Goal: Information Seeking & Learning: Learn about a topic

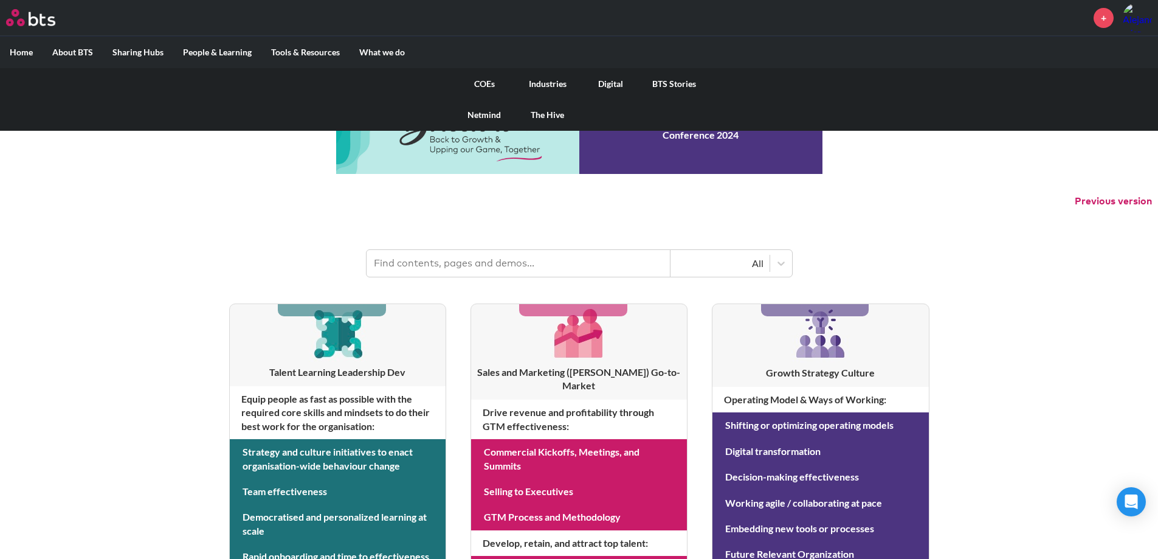
click at [392, 56] on label "What we do" at bounding box center [381, 52] width 65 height 32
click at [0, 0] on input "What we do" at bounding box center [0, 0] width 0 height 0
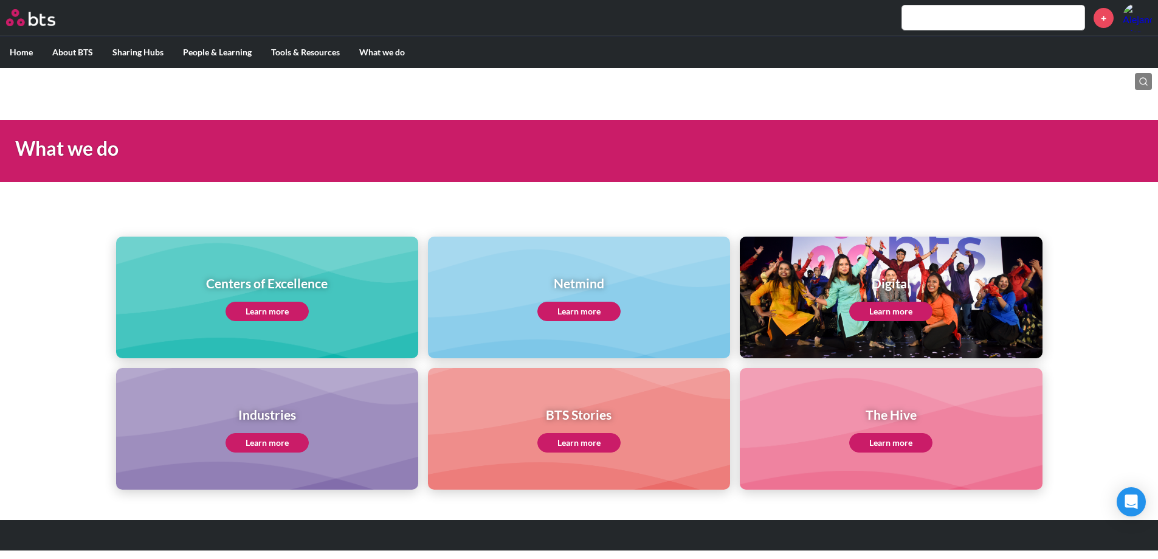
click at [296, 317] on link "Learn more" at bounding box center [266, 310] width 83 height 19
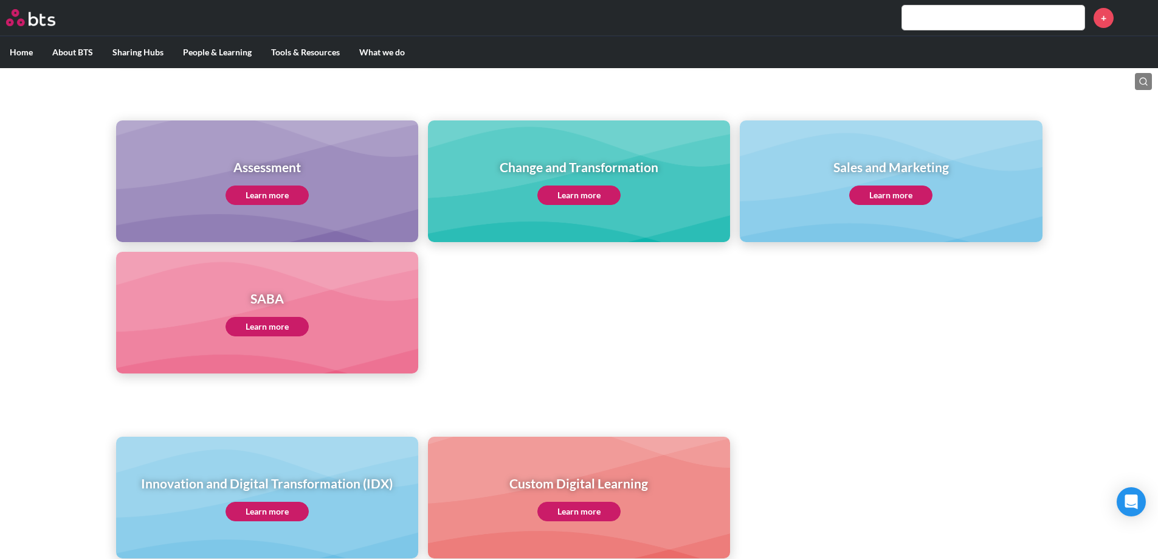
scroll to position [541, 0]
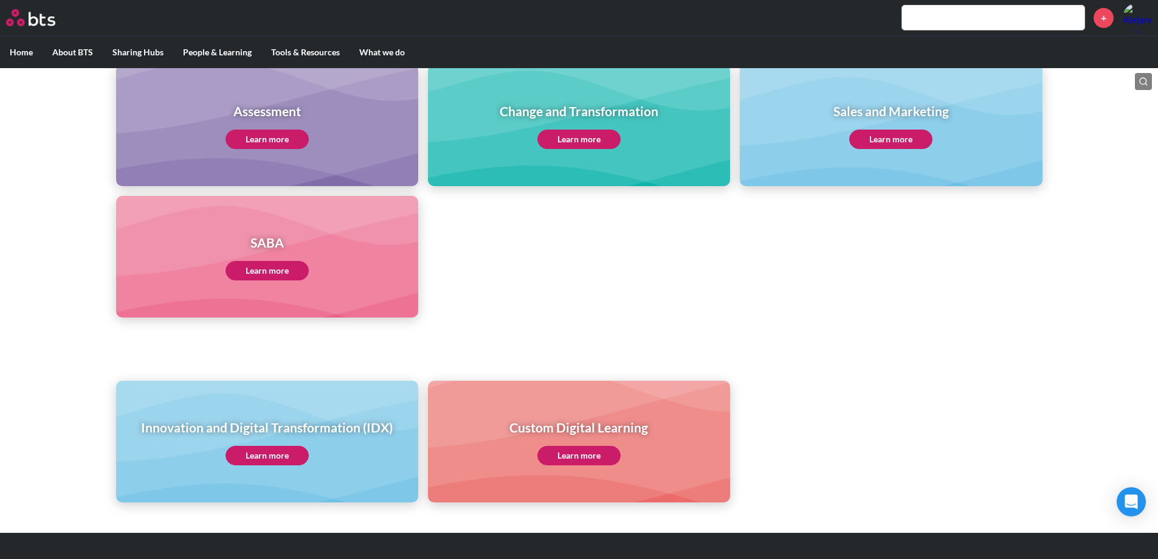
click at [777, 151] on div "Sales and Marketing Learn more" at bounding box center [891, 125] width 302 height 122
click at [910, 132] on link "Learn more" at bounding box center [890, 138] width 83 height 19
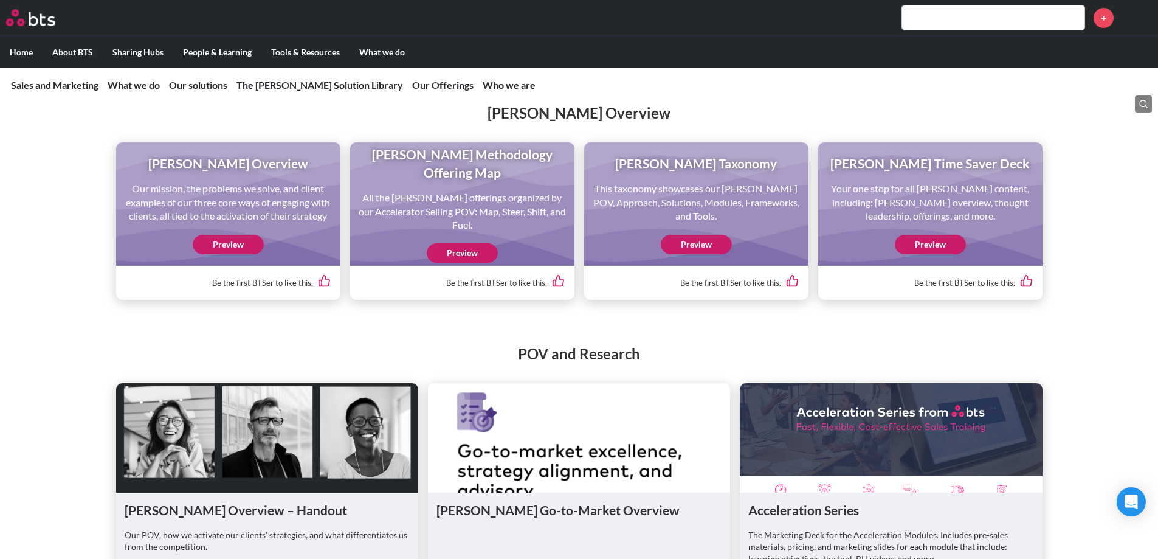
scroll to position [1228, 0]
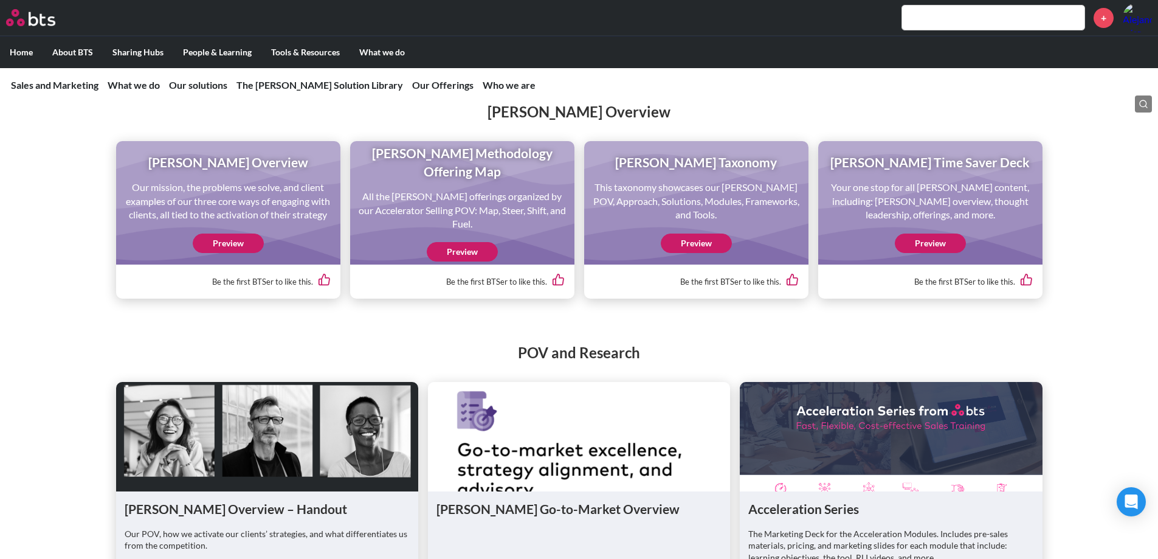
click at [480, 261] on link "Preview" at bounding box center [462, 251] width 71 height 19
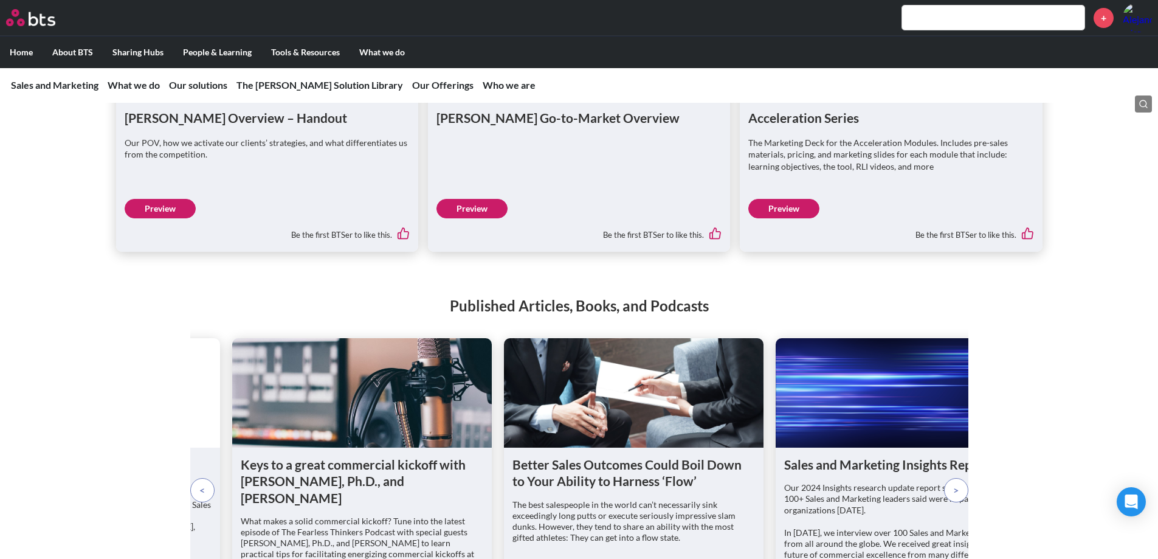
scroll to position [1619, 0]
click at [805, 251] on div "Acceleration Series The Marketing Deck for the Acceleration Modules. Includes p…" at bounding box center [891, 175] width 302 height 151
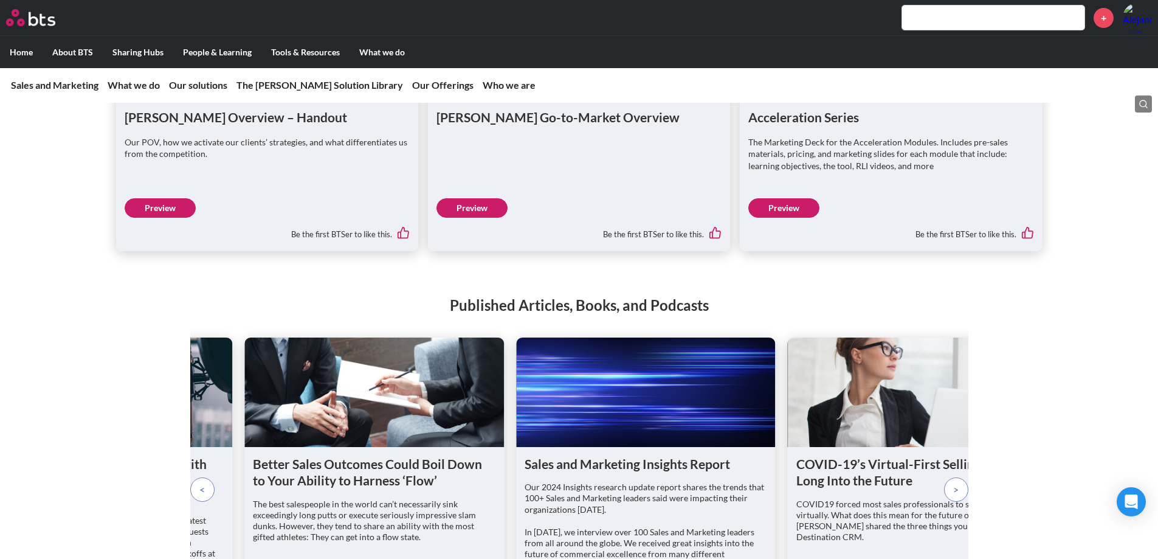
click at [792, 218] on link "Preview" at bounding box center [783, 207] width 71 height 19
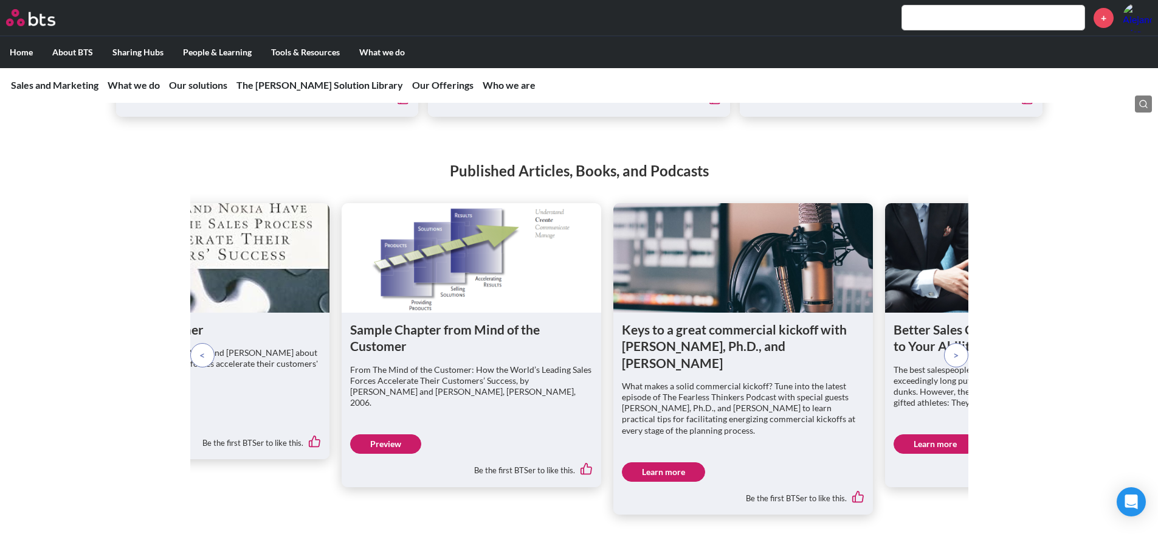
scroll to position [1754, 0]
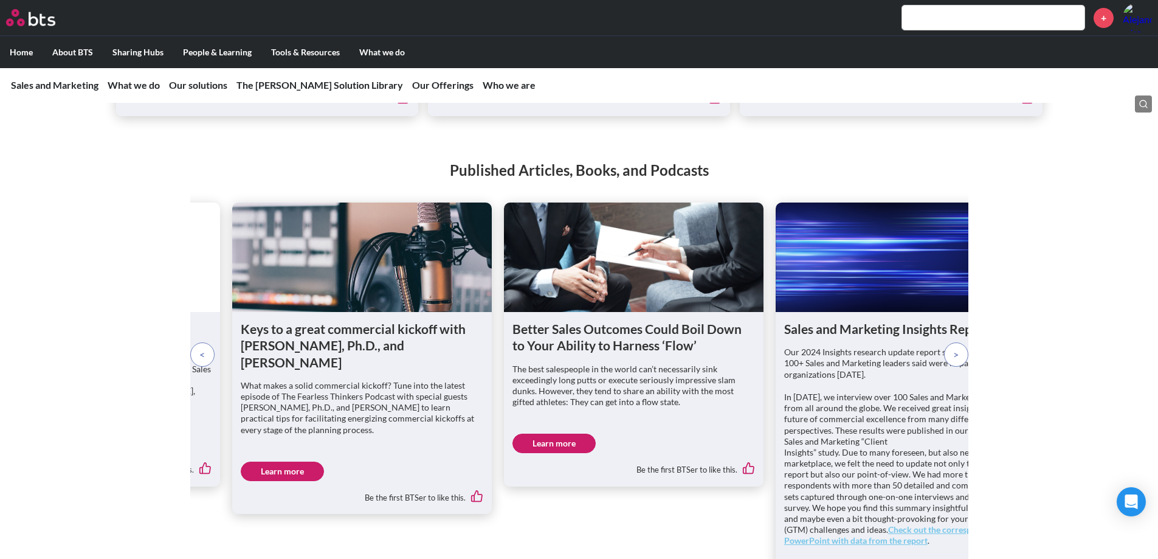
click at [198, 366] on p at bounding box center [202, 354] width 24 height 24
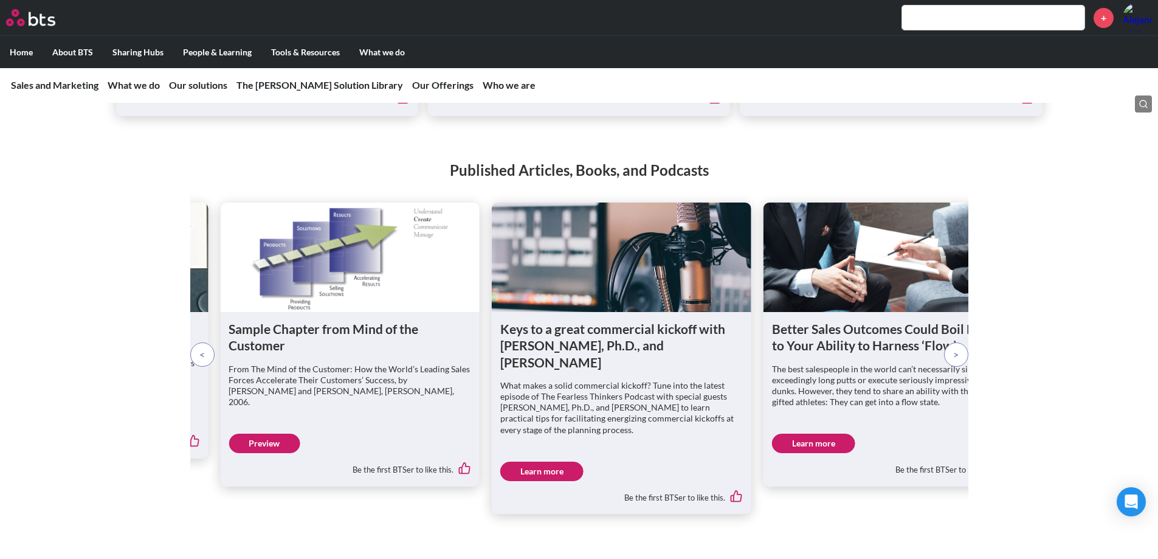
click at [198, 366] on p at bounding box center [202, 354] width 24 height 24
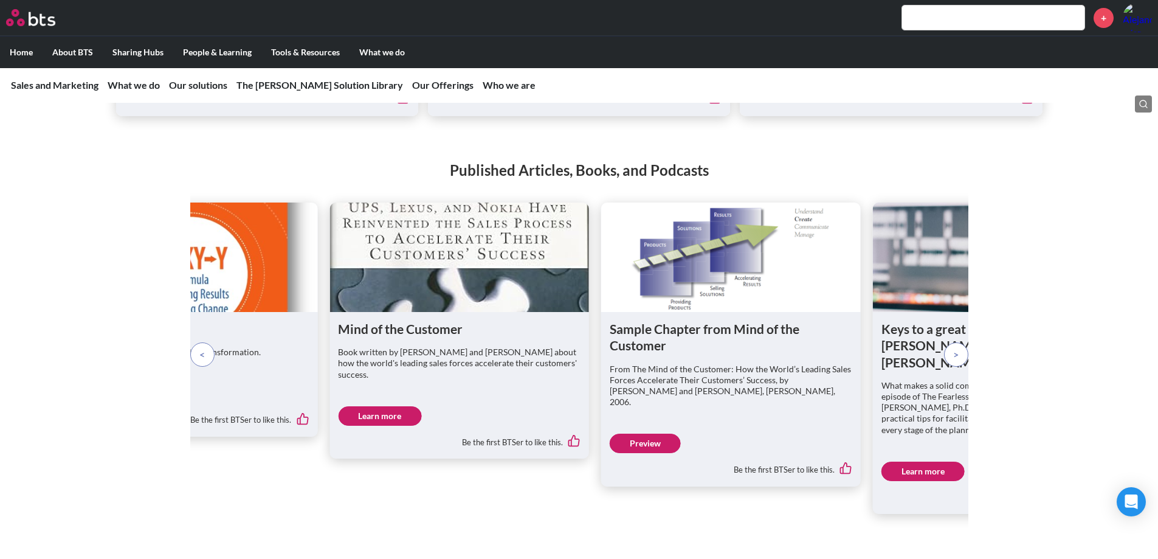
click at [198, 366] on p at bounding box center [202, 354] width 24 height 24
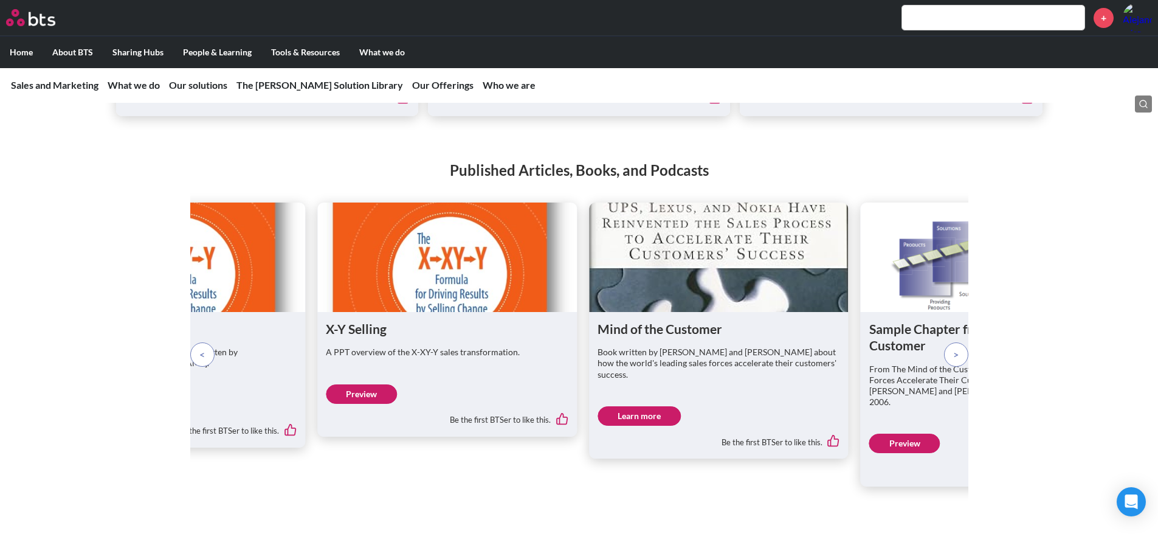
click at [198, 366] on p at bounding box center [202, 354] width 24 height 24
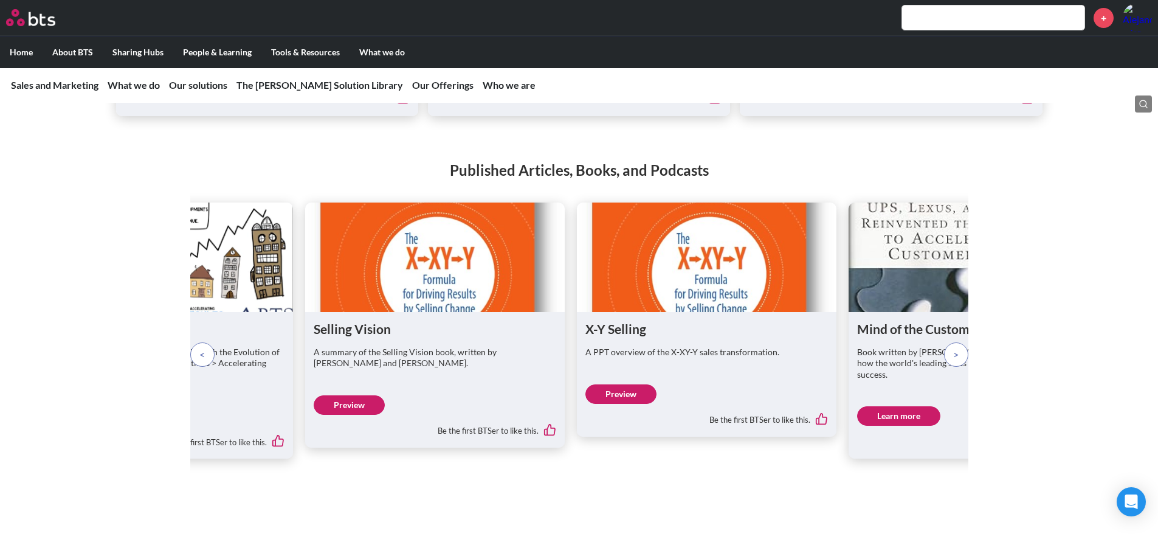
click at [198, 366] on p at bounding box center [202, 354] width 24 height 24
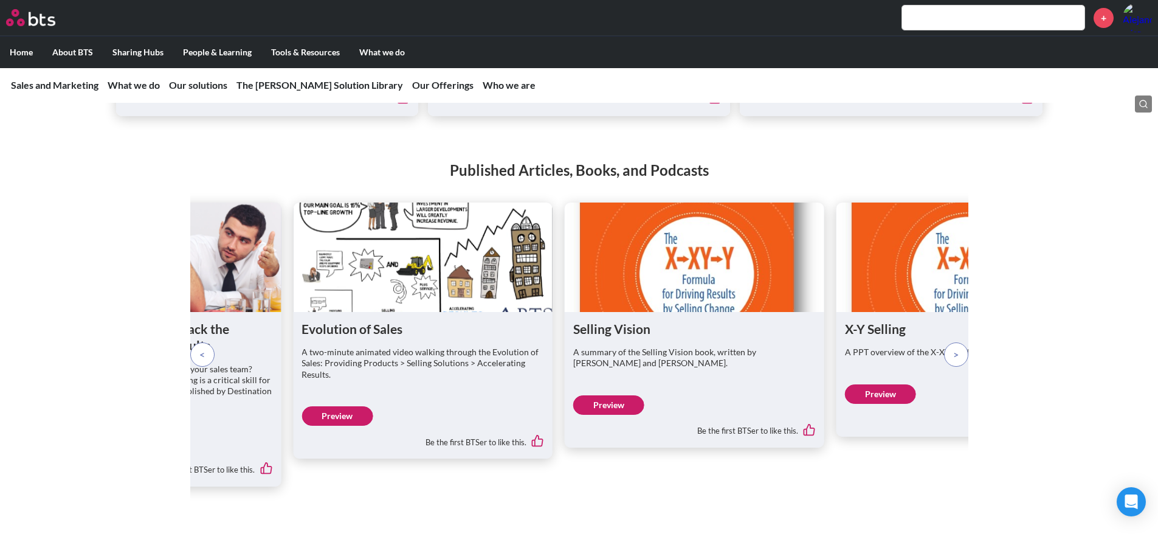
click at [198, 366] on p at bounding box center [202, 354] width 24 height 24
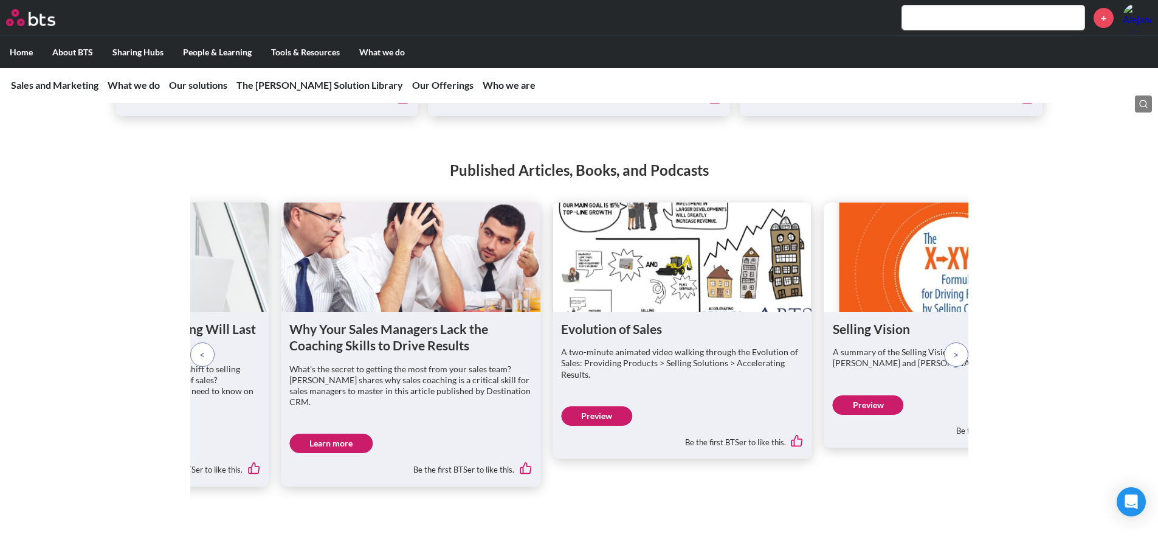
click at [200, 361] on span at bounding box center [201, 354] width 5 height 13
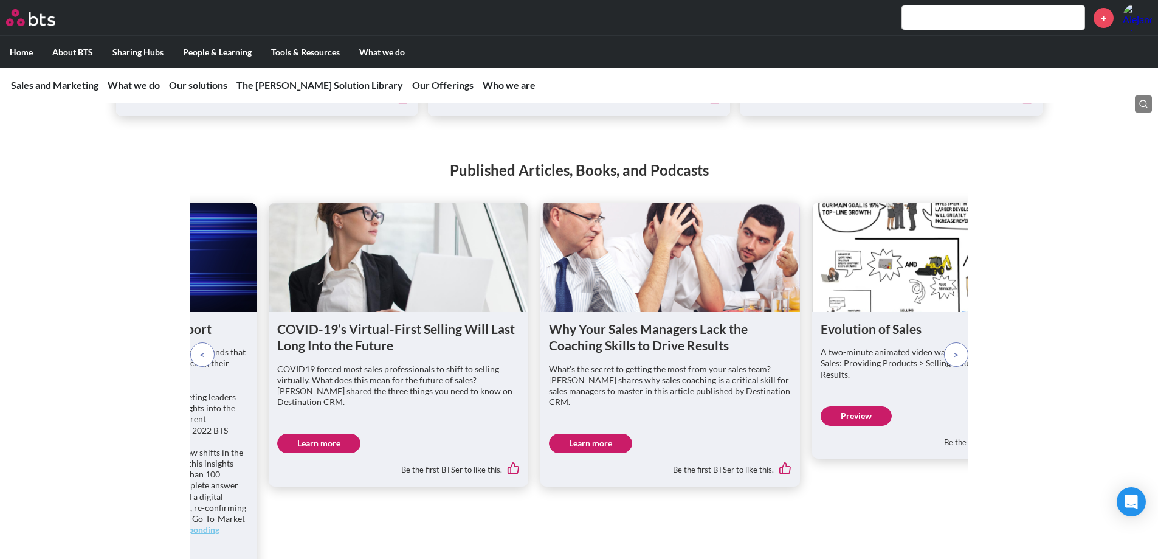
click at [200, 361] on span at bounding box center [201, 354] width 5 height 13
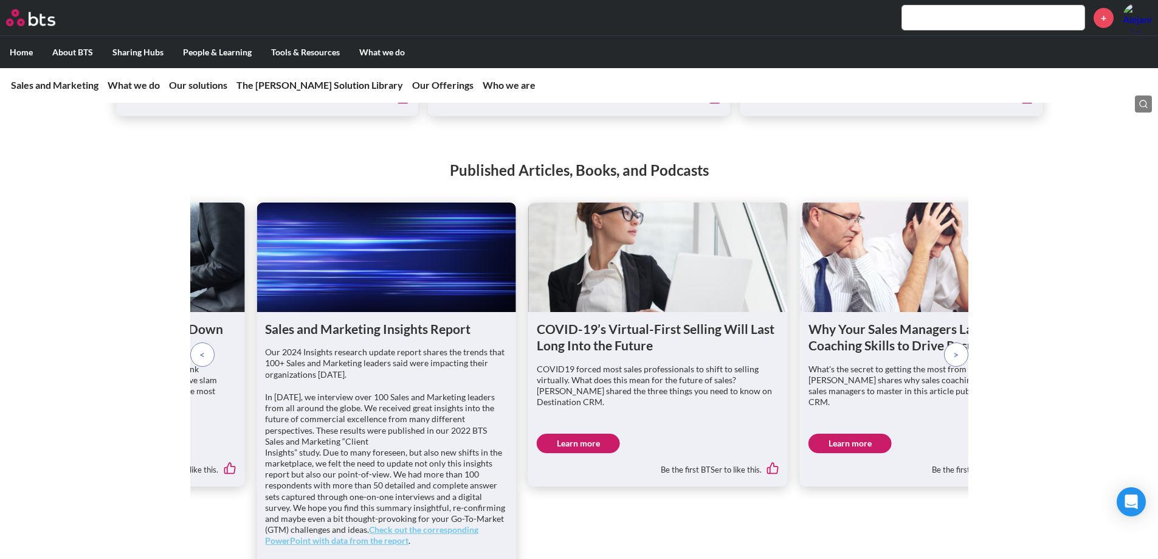
click at [200, 361] on span at bounding box center [201, 354] width 5 height 13
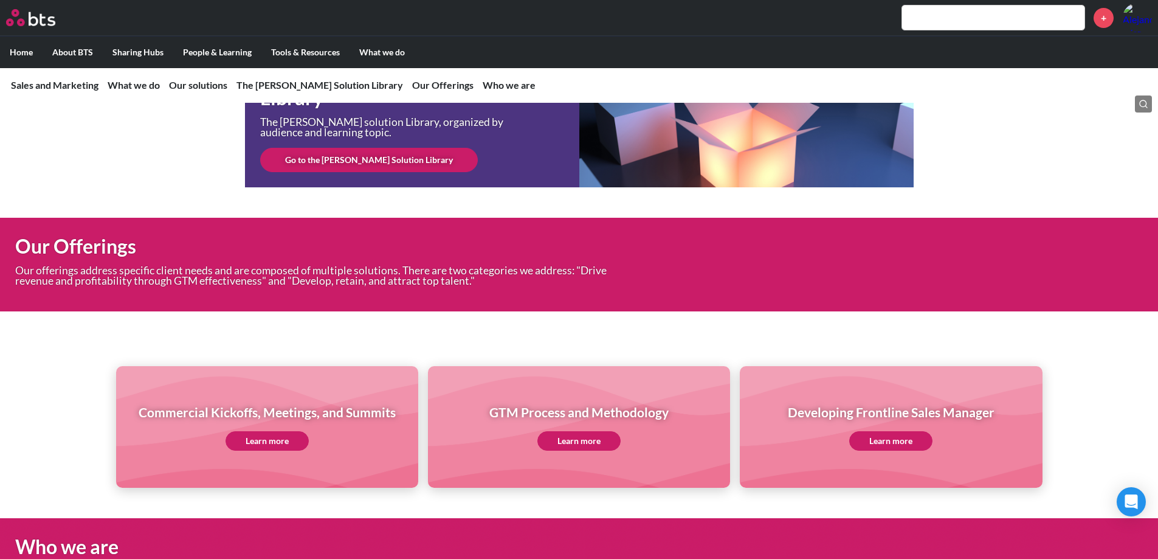
scroll to position [3583, 0]
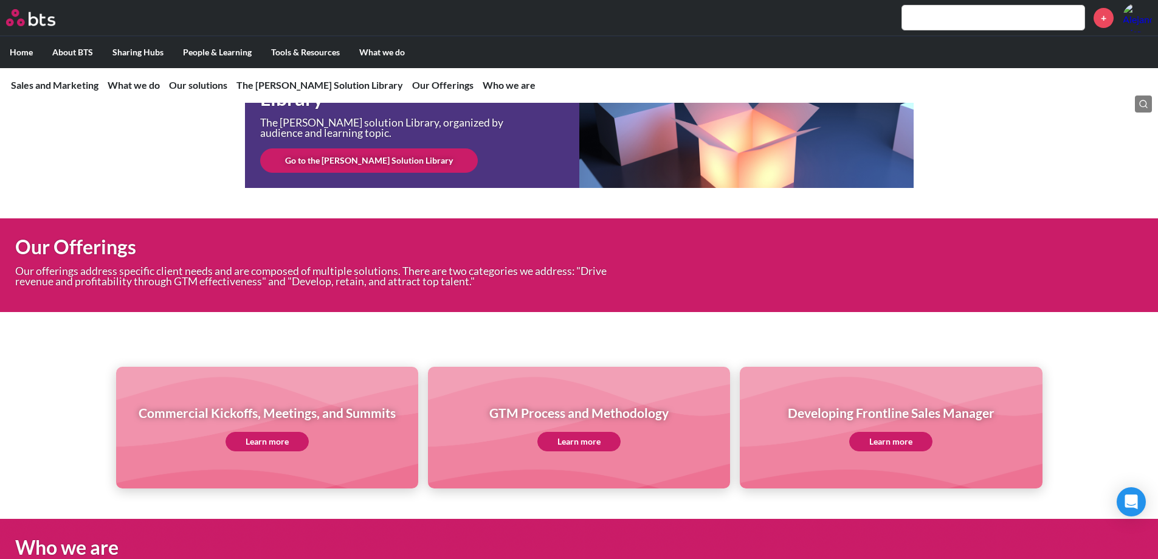
click at [373, 173] on link "Go to the SAM Solution Library" at bounding box center [369, 160] width 218 height 24
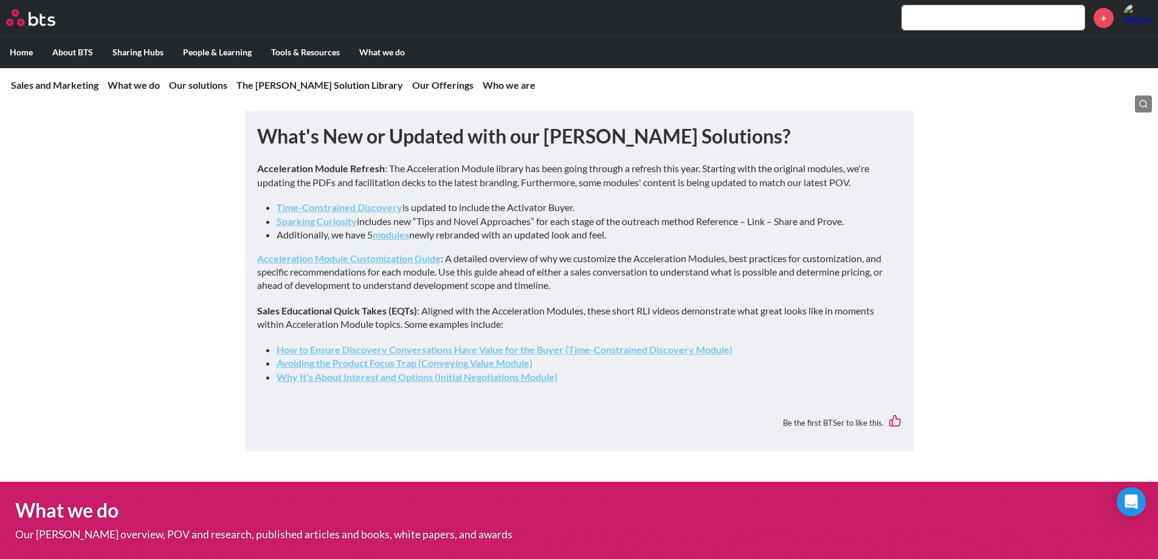
scroll to position [730, 0]
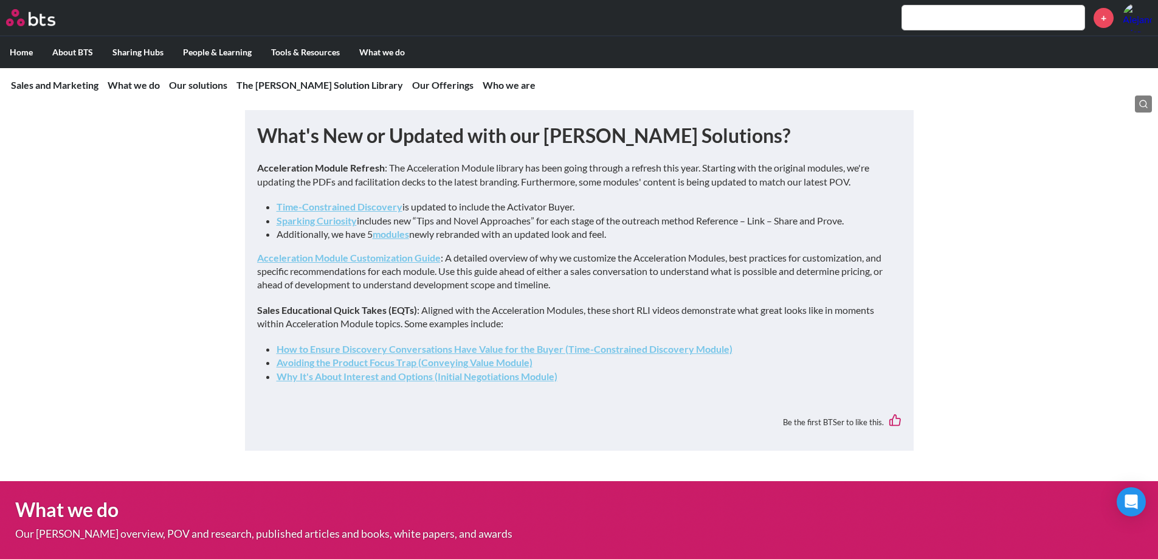
click at [304, 263] on strong "Acceleration Module Customization Guide" at bounding box center [349, 258] width 184 height 12
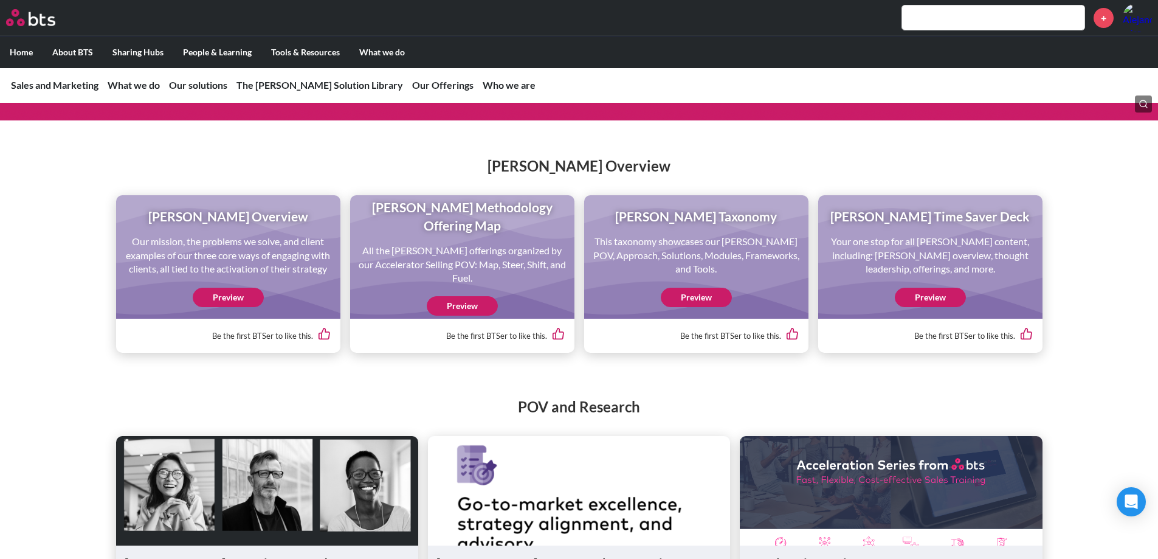
scroll to position [1174, 0]
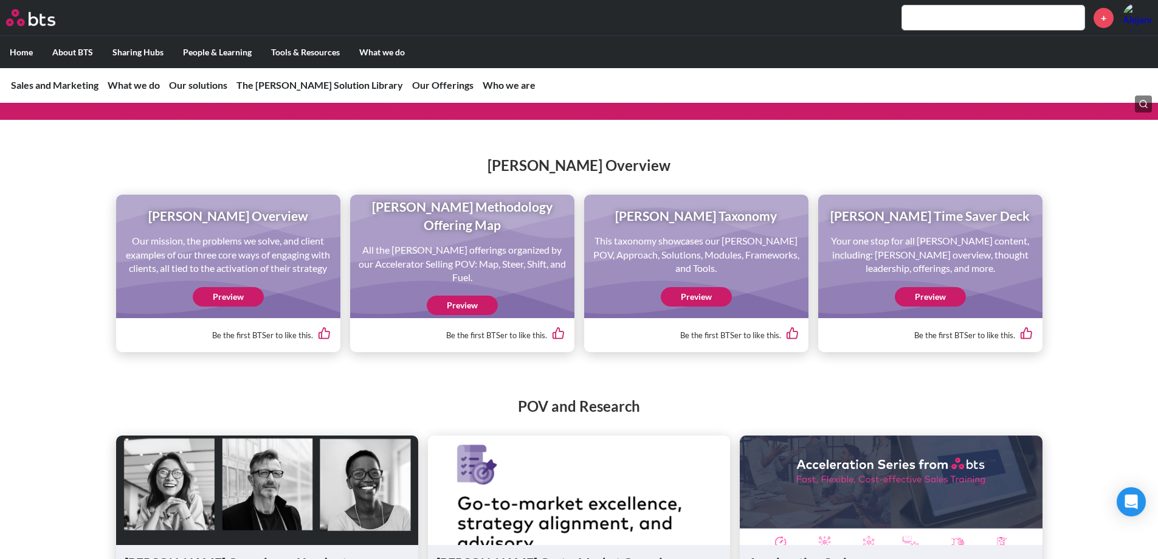
click at [455, 315] on link "Preview" at bounding box center [462, 304] width 71 height 19
click at [201, 318] on div "SAM COE Overview Our mission, the problems we solve, and client examples of our…" at bounding box center [228, 255] width 224 height 123
click at [211, 306] on link "Preview" at bounding box center [228, 296] width 71 height 19
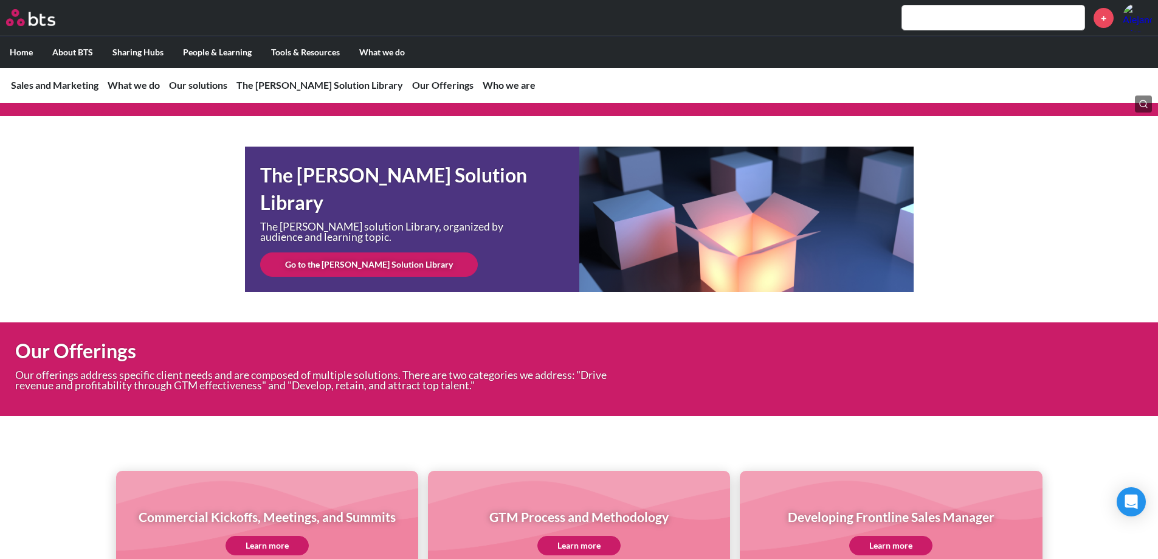
scroll to position [3479, 0]
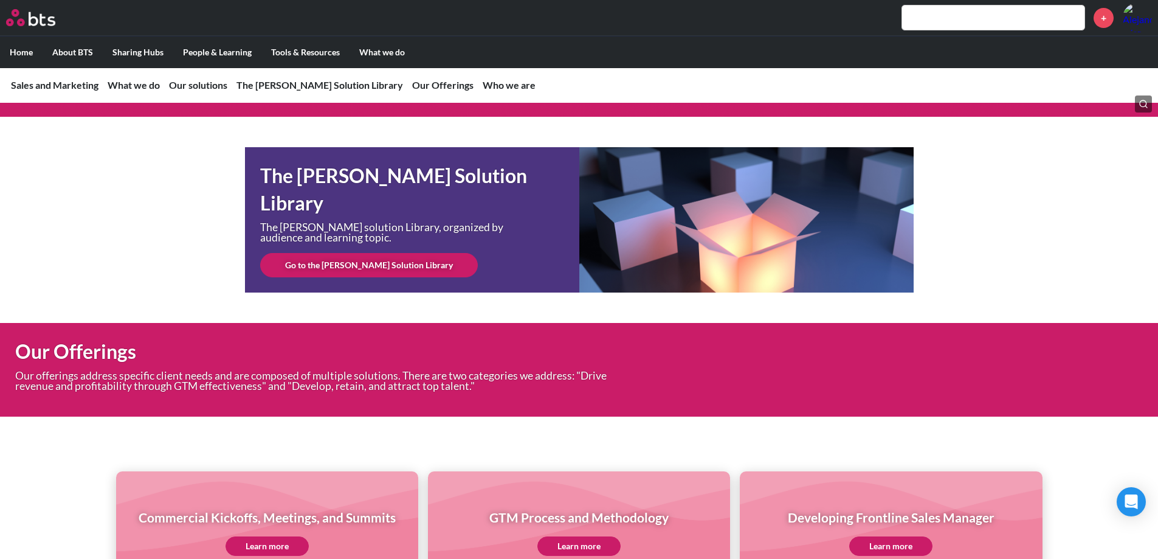
click at [391, 277] on link "Go to the SAM Solution Library" at bounding box center [369, 265] width 218 height 24
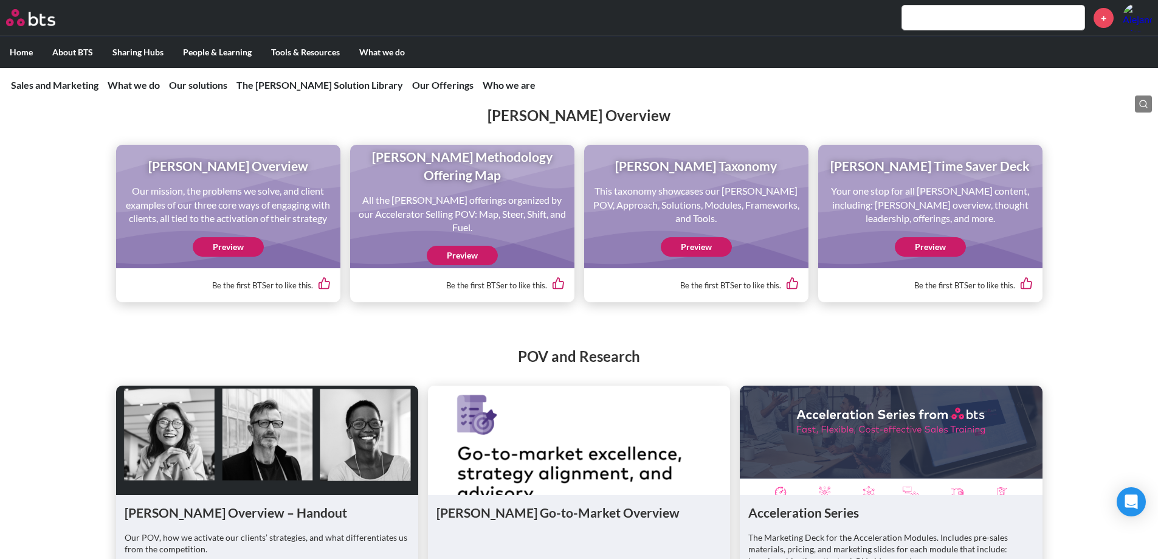
scroll to position [1225, 0]
click at [940, 256] on link "Preview" at bounding box center [930, 245] width 71 height 19
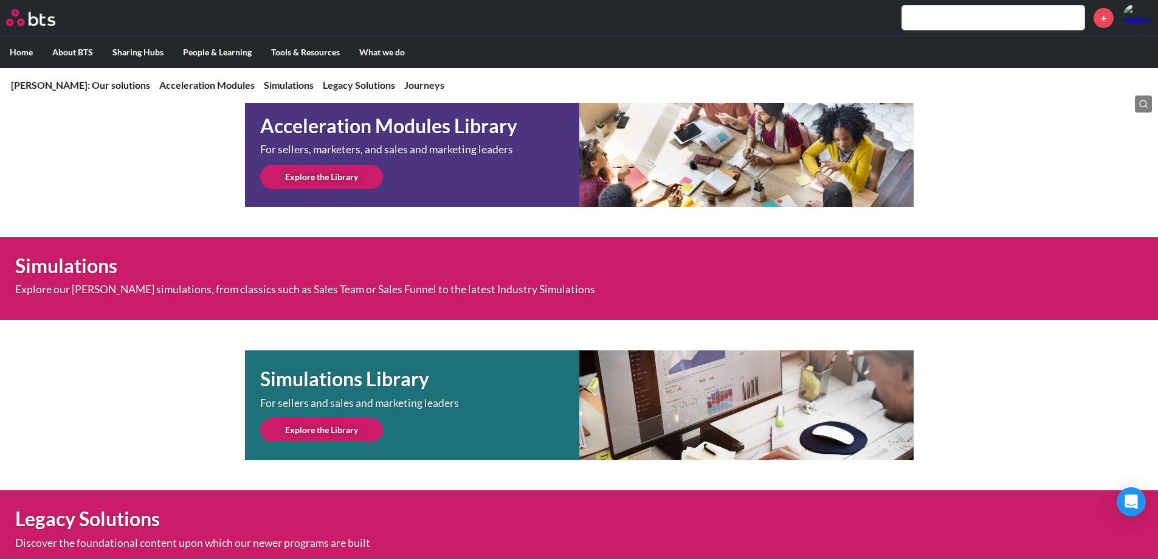
scroll to position [391, 0]
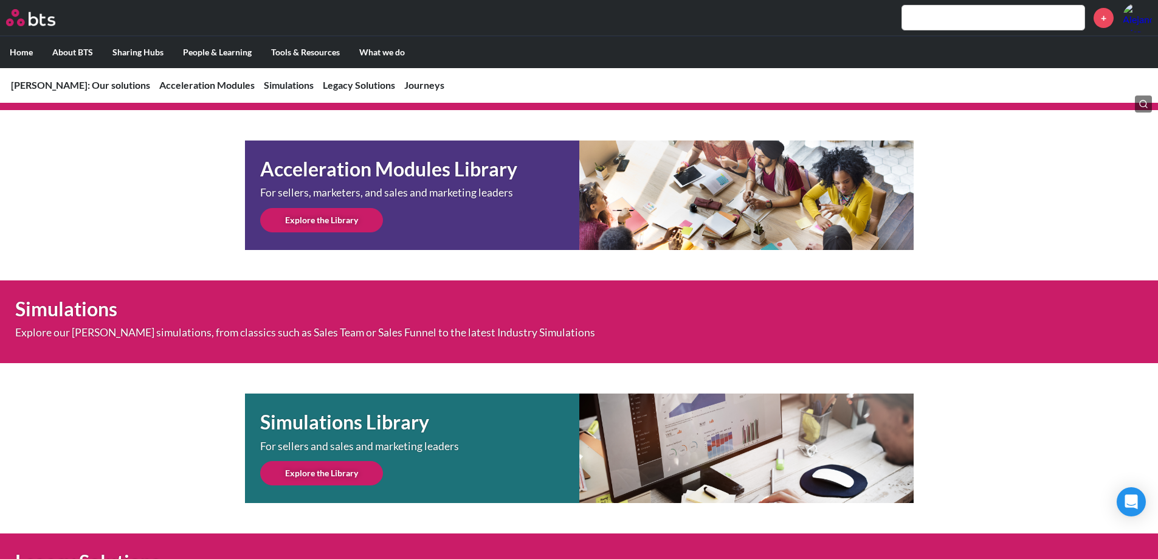
click at [345, 222] on link "Explore the Library" at bounding box center [321, 220] width 123 height 24
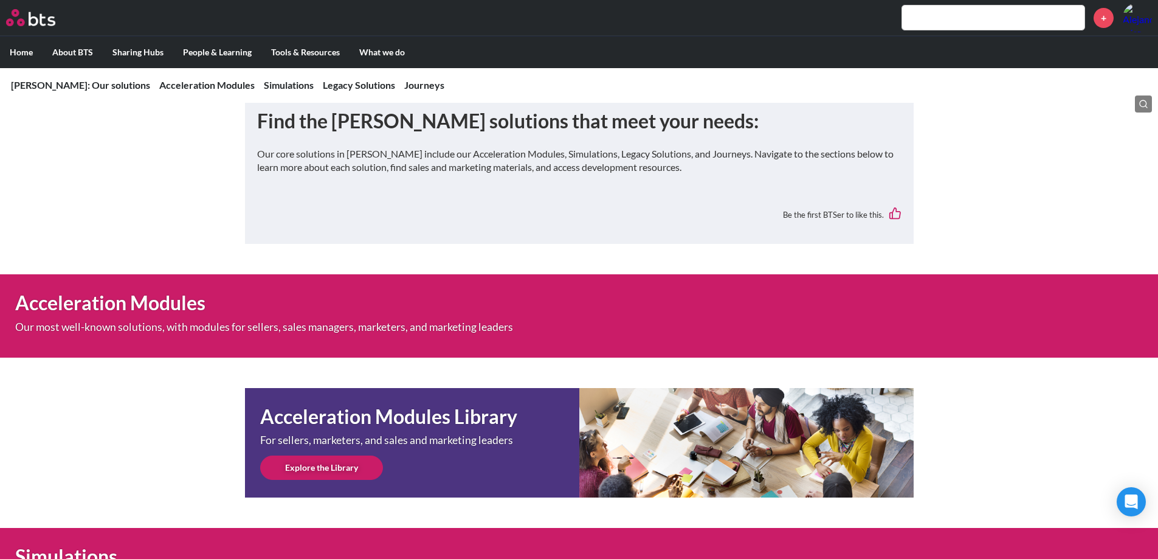
scroll to position [0, 0]
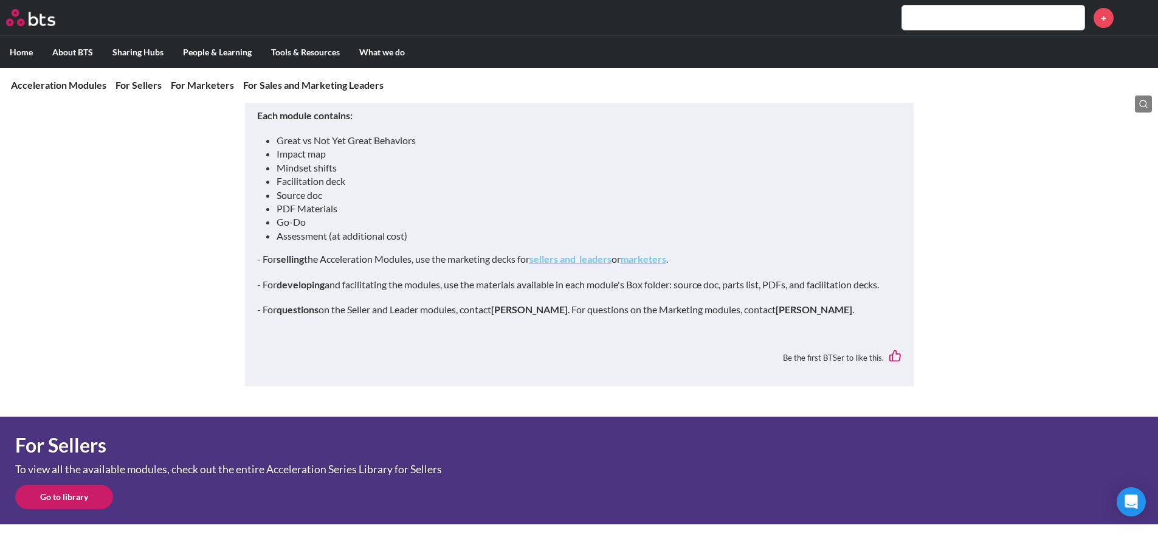
scroll to position [258, 0]
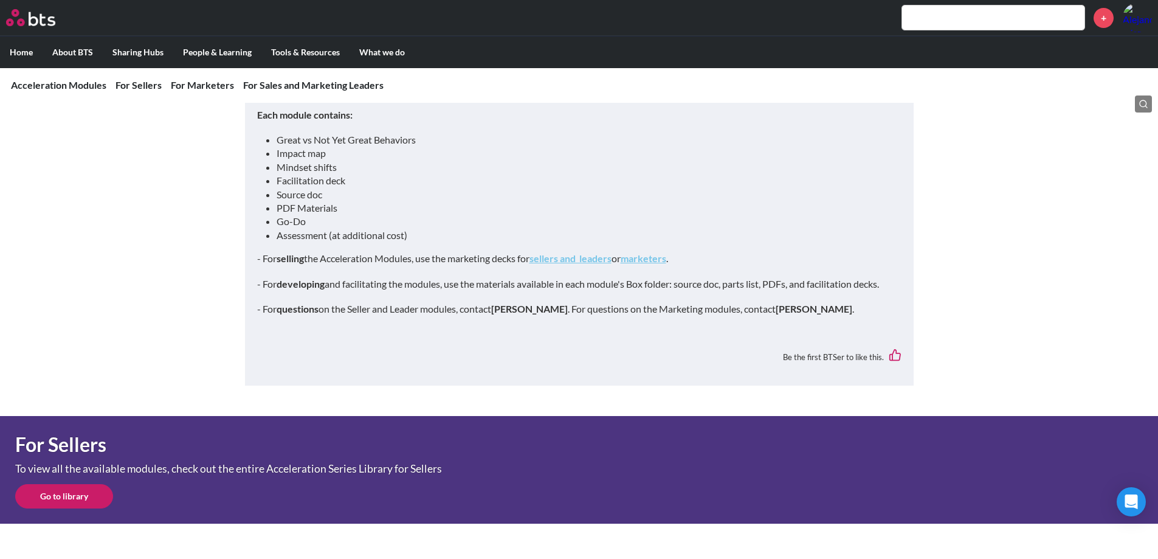
click at [579, 259] on strong "sellers and leaders" at bounding box center [570, 258] width 82 height 12
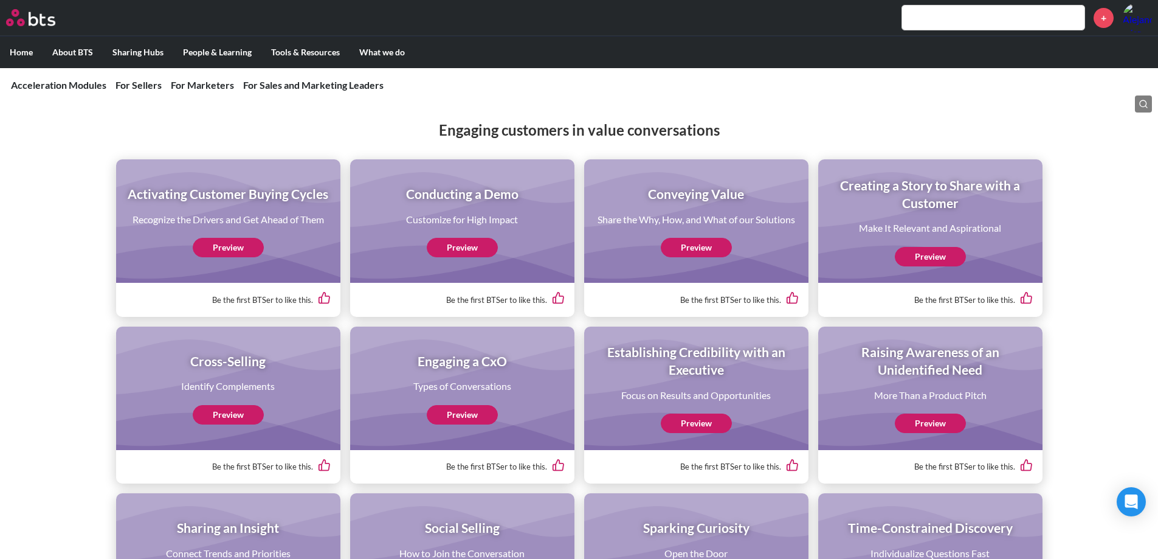
scroll to position [696, 0]
click at [692, 253] on link "Preview" at bounding box center [696, 247] width 71 height 19
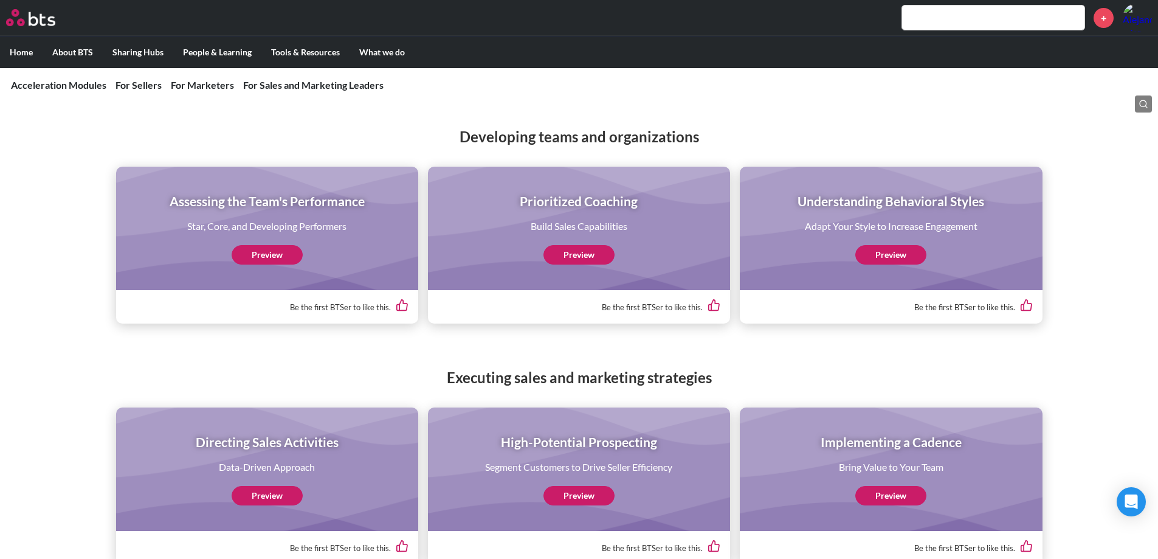
scroll to position [4025, 0]
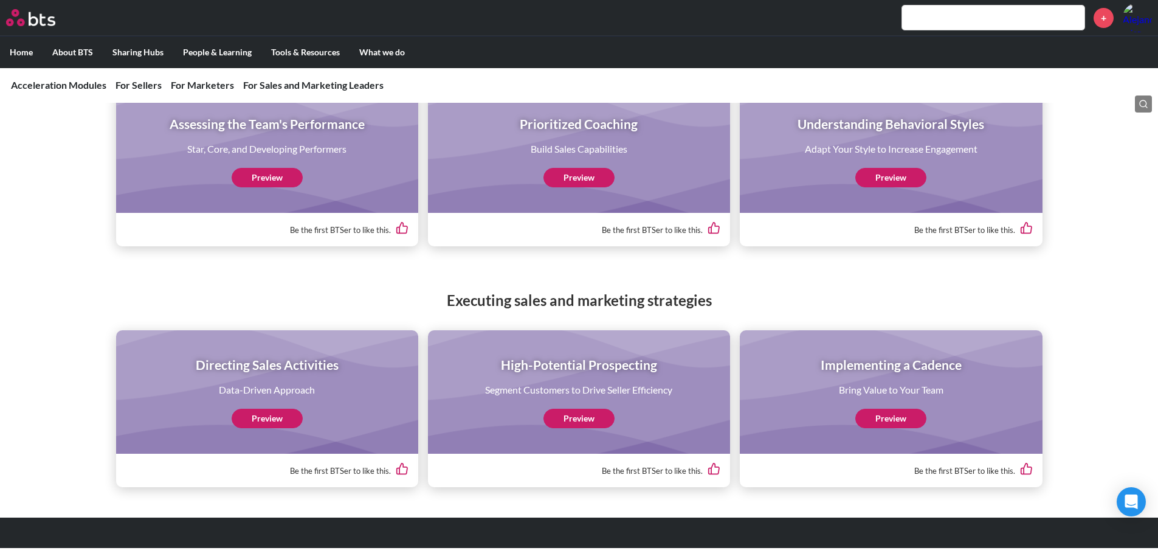
click at [294, 422] on link "Preview" at bounding box center [267, 417] width 71 height 19
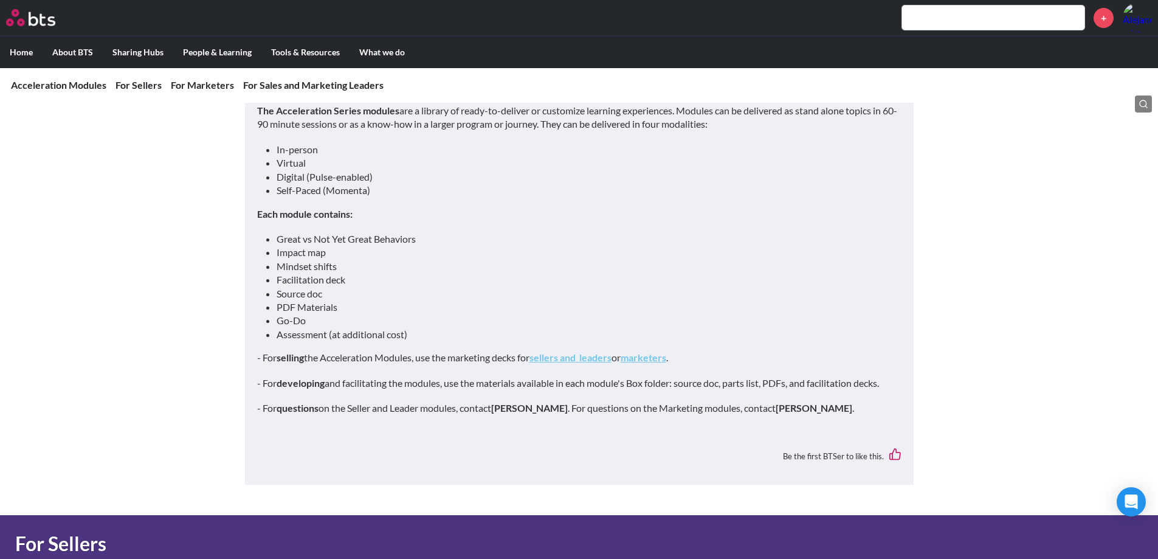
scroll to position [0, 0]
